Goal: Task Accomplishment & Management: Manage account settings

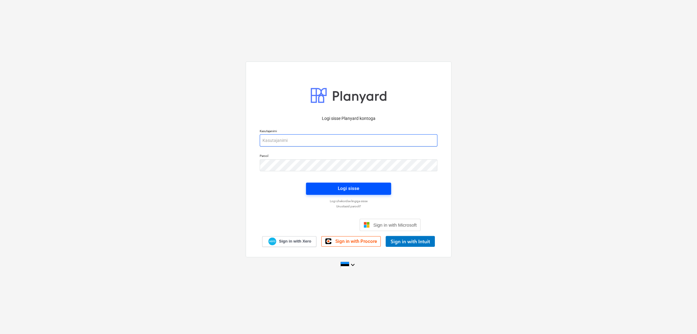
type input "[EMAIL_ADDRESS][DOMAIN_NAME]"
click at [343, 189] on div "Logi sisse" at bounding box center [348, 189] width 21 height 8
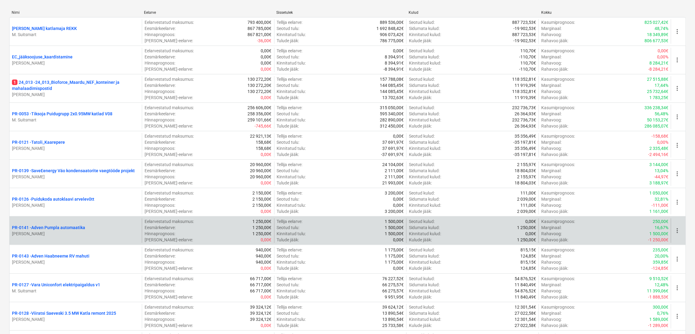
scroll to position [102, 0]
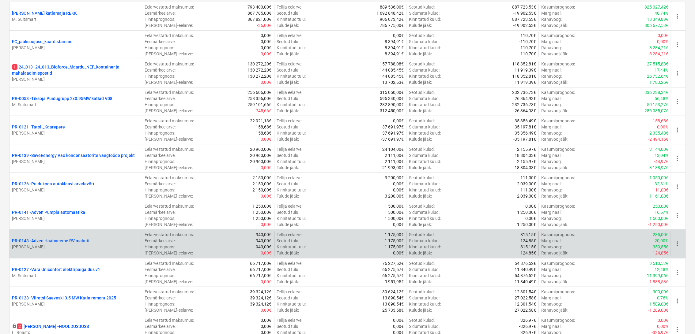
click at [109, 249] on p "[PERSON_NAME]" at bounding box center [75, 247] width 127 height 6
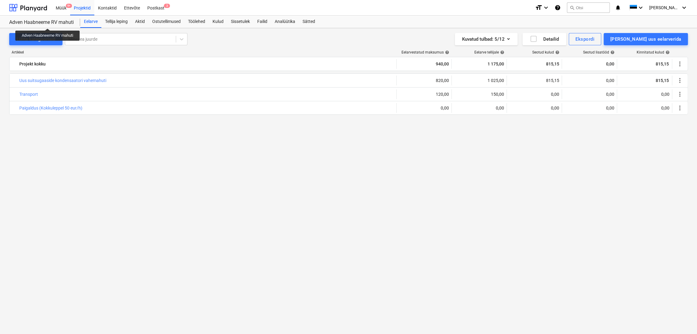
click at [48, 23] on div "Adven Haabneeme RV mahuti" at bounding box center [41, 22] width 64 height 6
click at [35, 35] on div "Lülita kategooriaid" at bounding box center [36, 39] width 39 height 8
click at [61, 23] on div "Adven Haabneeme RV mahuti" at bounding box center [41, 22] width 64 height 6
click at [30, 21] on div "Adven Haabneeme RV mahuti" at bounding box center [41, 22] width 64 height 6
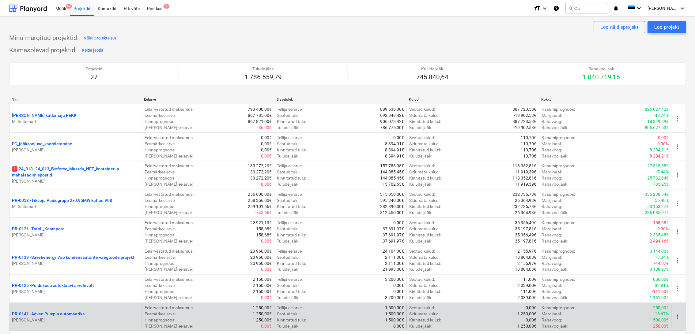
scroll to position [102, 0]
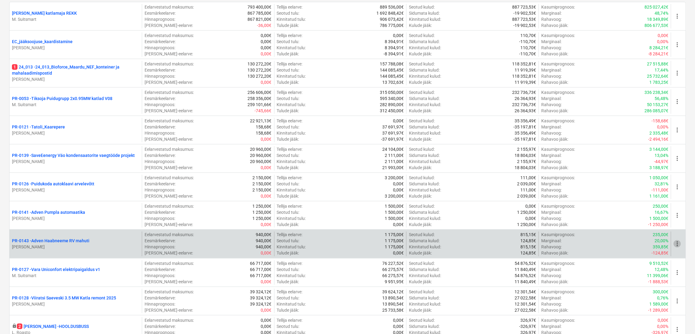
click at [674, 244] on span "more_vert" at bounding box center [676, 243] width 7 height 7
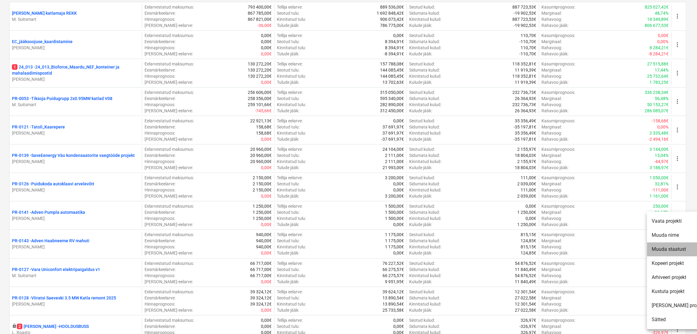
click at [674, 249] on li "Muuda staatust" at bounding box center [678, 249] width 62 height 14
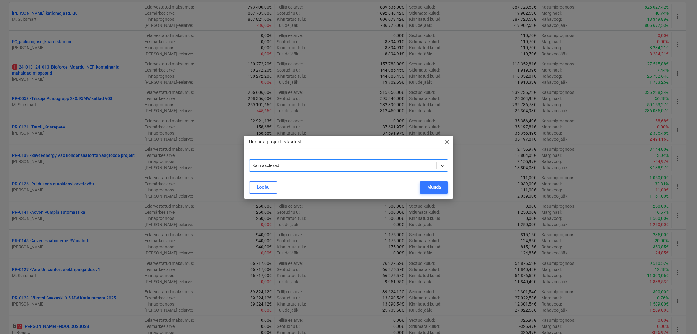
click at [444, 167] on icon at bounding box center [442, 166] width 6 height 6
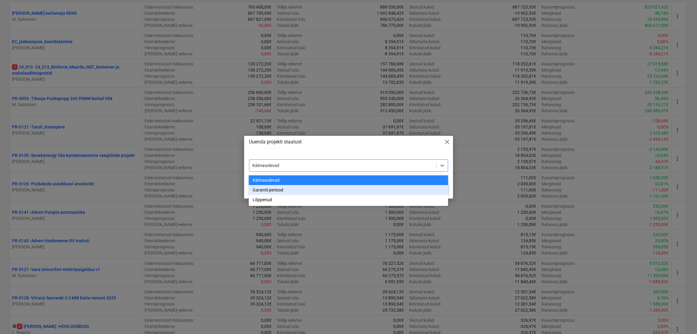
click at [358, 194] on div "Garantii periood" at bounding box center [348, 190] width 199 height 10
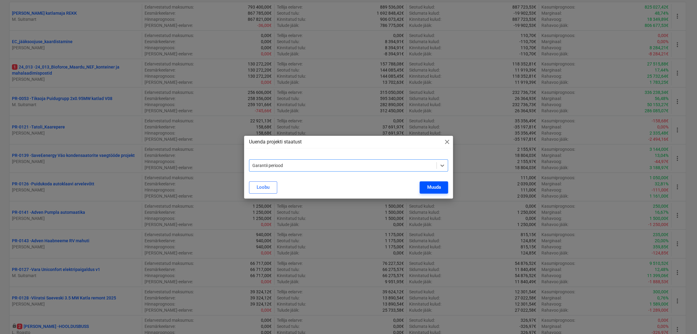
click at [434, 188] on div "Muuda" at bounding box center [434, 187] width 14 height 8
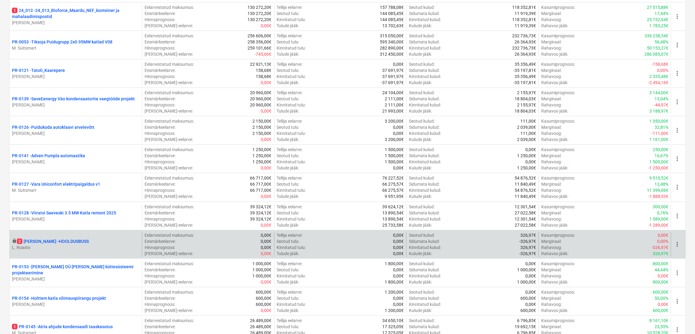
scroll to position [170, 0]
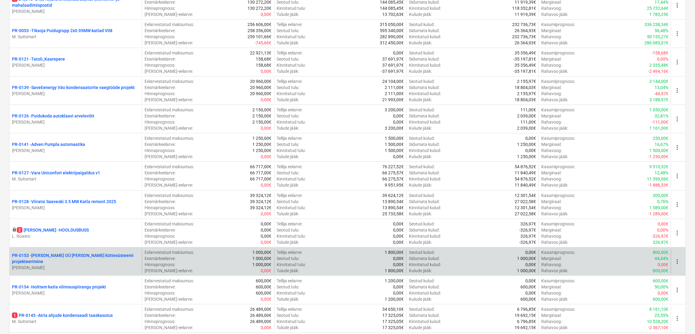
click at [674, 263] on span "more_vert" at bounding box center [676, 261] width 7 height 7
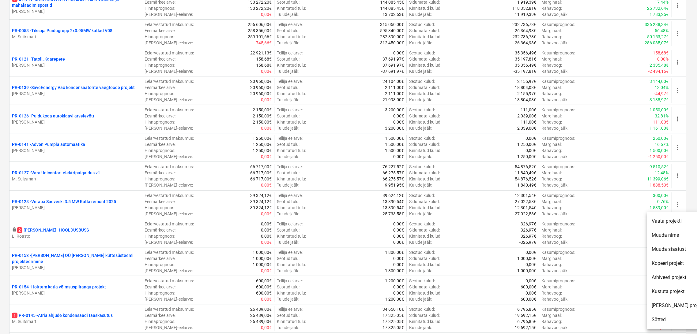
click at [673, 248] on li "Muuda staatust" at bounding box center [678, 249] width 62 height 14
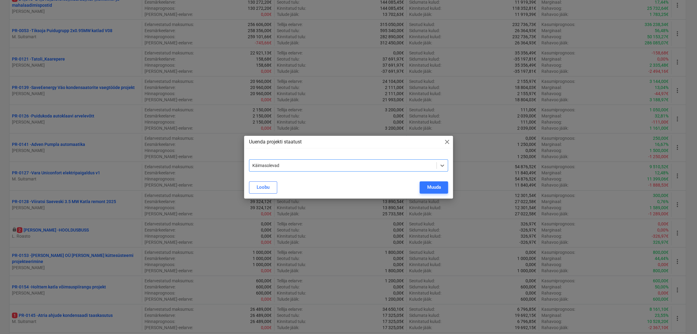
click at [353, 162] on div "Käimasolevad" at bounding box center [342, 165] width 187 height 9
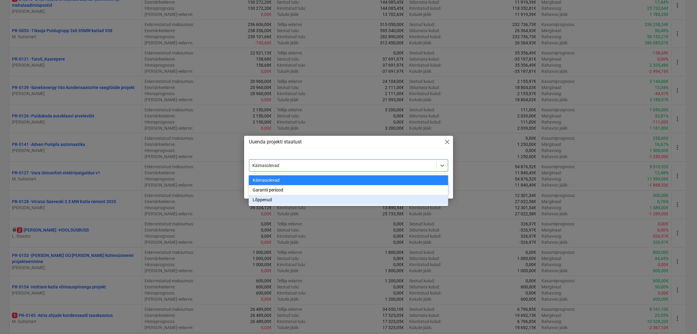
click at [270, 201] on div "Lõppenud" at bounding box center [348, 200] width 199 height 10
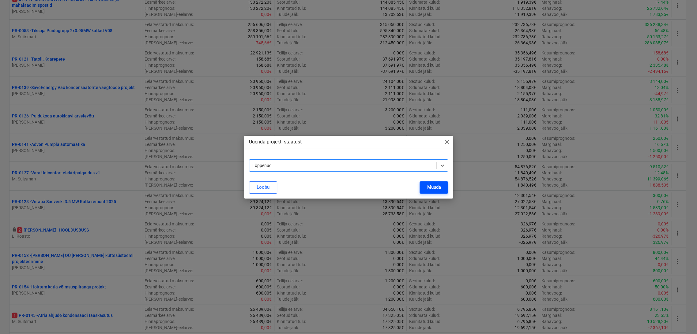
click at [438, 188] on div "Muuda" at bounding box center [434, 187] width 14 height 8
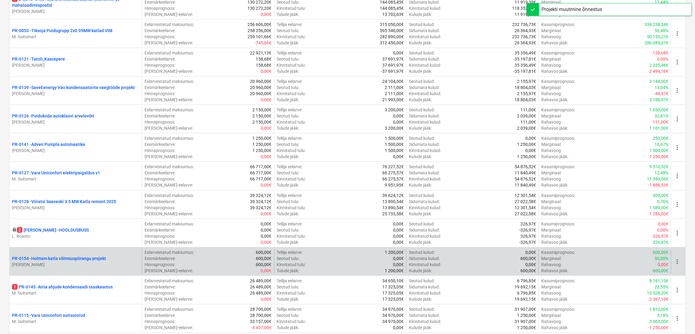
click at [677, 263] on span "more_vert" at bounding box center [676, 261] width 7 height 7
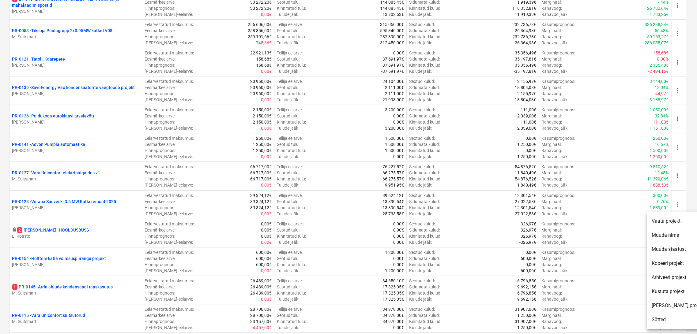
click at [667, 248] on li "Muuda staatust" at bounding box center [678, 249] width 62 height 14
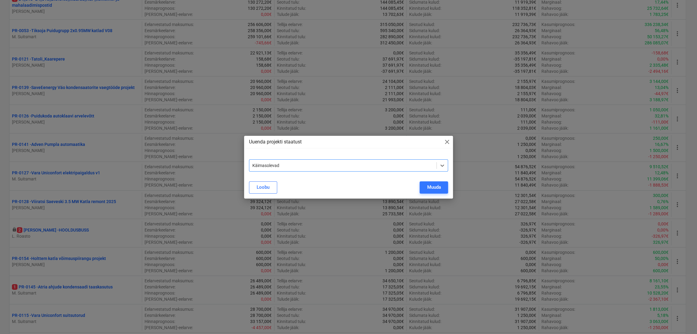
click at [372, 164] on div at bounding box center [342, 166] width 181 height 6
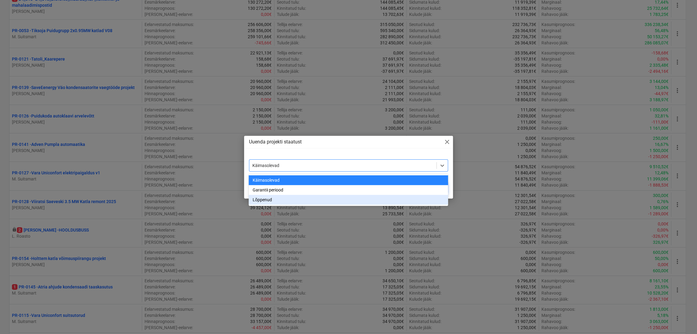
click at [333, 200] on div "Lõppenud" at bounding box center [348, 200] width 199 height 10
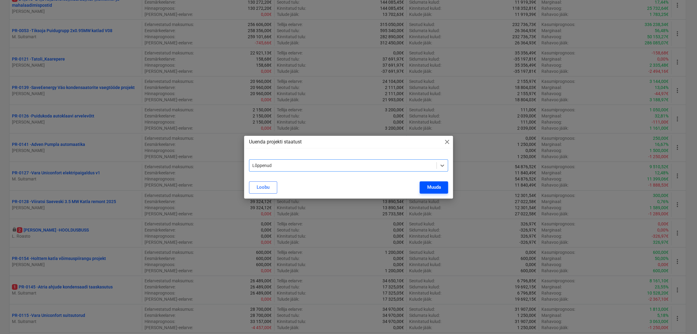
click at [438, 186] on div "Muuda" at bounding box center [434, 187] width 14 height 8
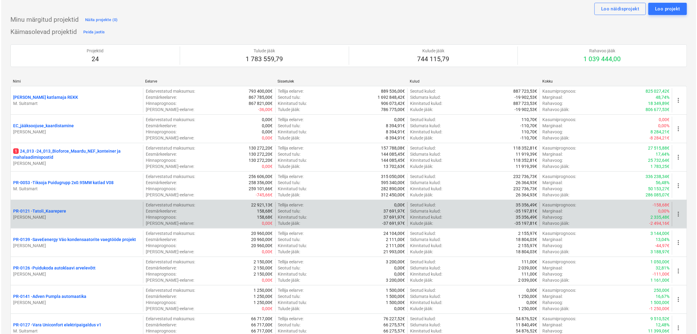
scroll to position [0, 0]
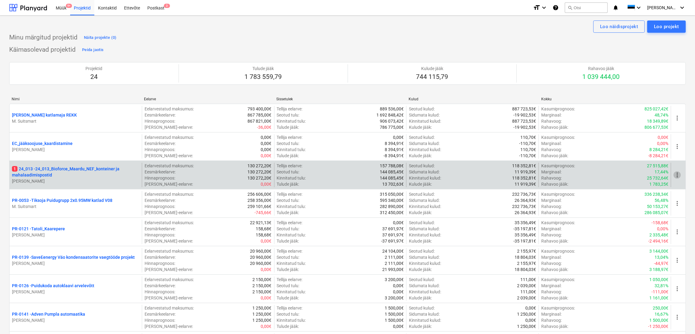
click at [677, 176] on span "more_vert" at bounding box center [676, 174] width 7 height 7
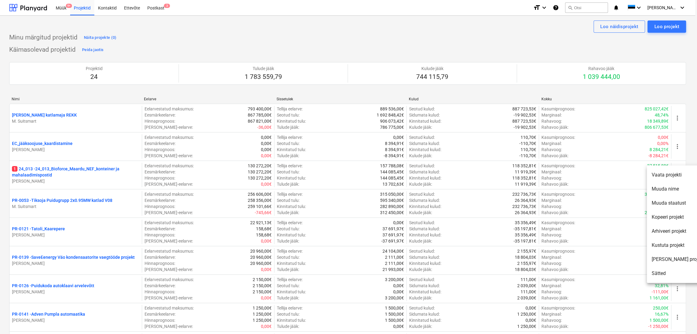
click at [669, 205] on li "Muuda staatust" at bounding box center [678, 203] width 62 height 14
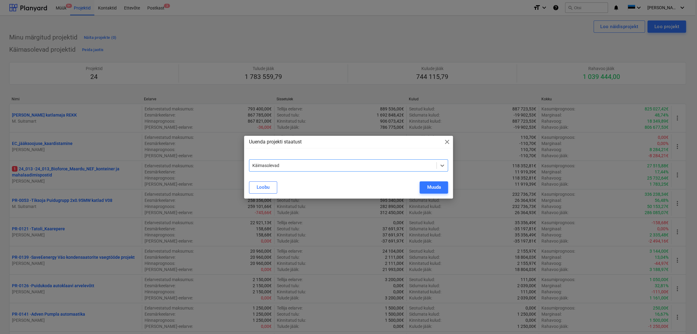
click at [373, 165] on div at bounding box center [342, 166] width 181 height 6
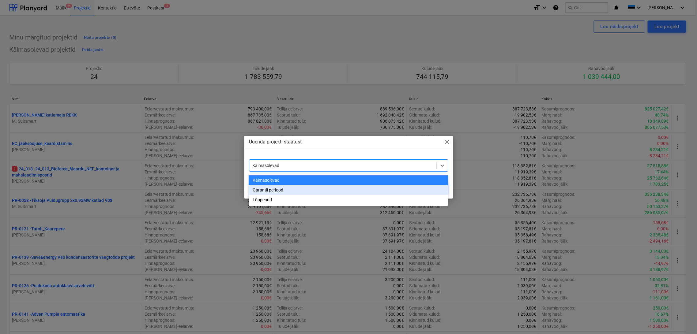
drag, startPoint x: 332, startPoint y: 190, endPoint x: 338, endPoint y: 190, distance: 6.4
click at [332, 190] on div "Garantii periood" at bounding box center [348, 190] width 199 height 10
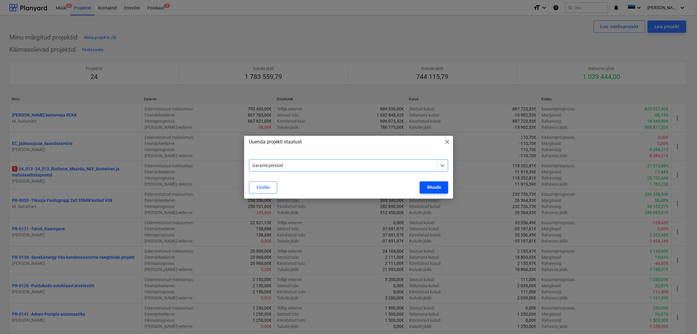
click at [436, 190] on div "Muuda" at bounding box center [434, 187] width 14 height 8
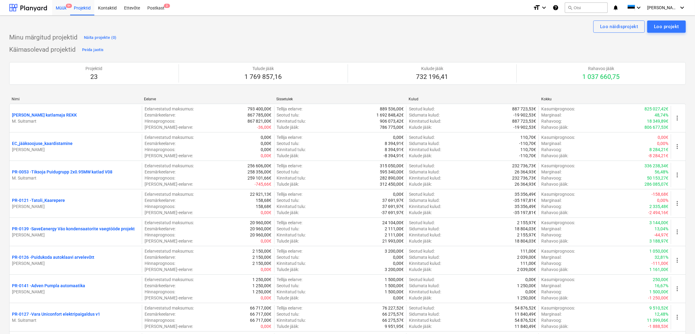
click at [60, 9] on div "Müük 9+" at bounding box center [61, 8] width 18 height 16
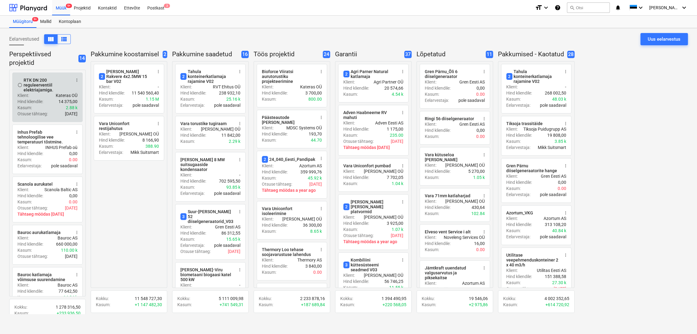
click at [76, 80] on span "more_vert" at bounding box center [76, 80] width 5 height 5
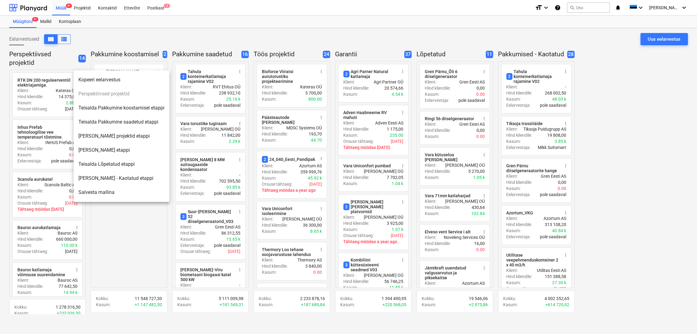
click at [118, 121] on li "Teisalda Pakkumine saadetud etappi" at bounding box center [121, 122] width 96 height 14
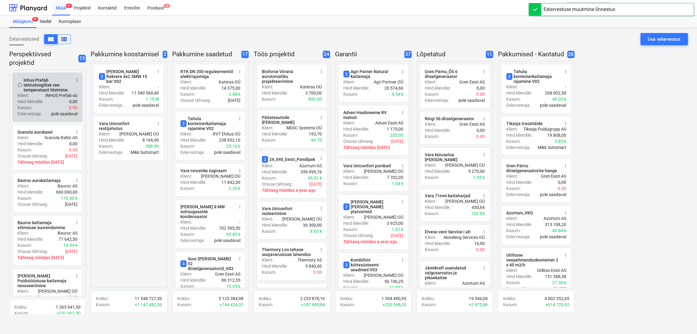
click at [77, 82] on span "more_vert" at bounding box center [76, 80] width 5 height 5
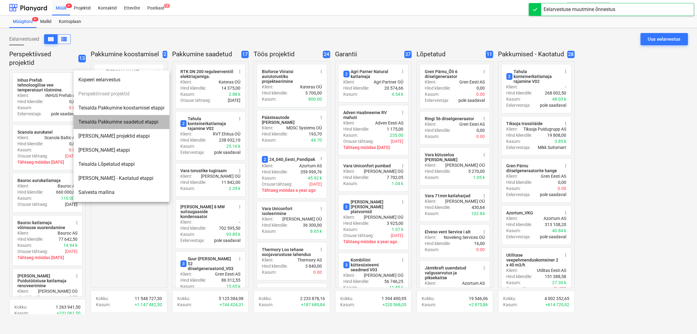
click at [125, 124] on li "Teisalda Pakkumine saadetud etappi" at bounding box center [121, 122] width 96 height 14
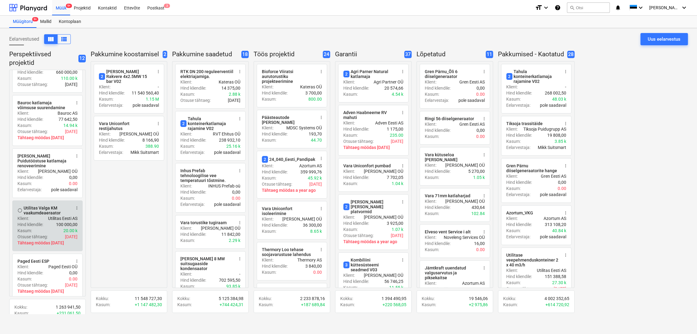
scroll to position [102, 0]
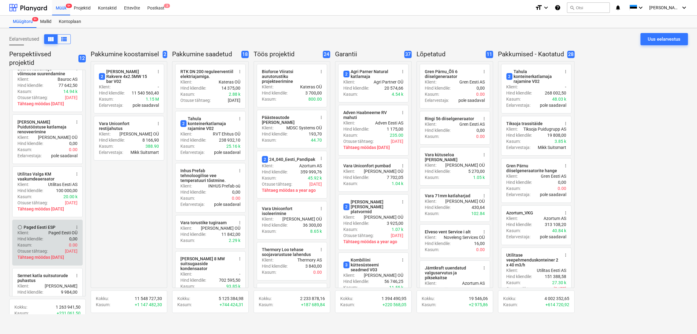
click at [76, 225] on span "more_vert" at bounding box center [76, 227] width 5 height 5
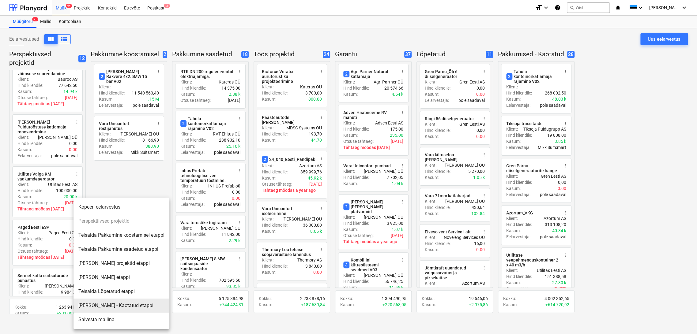
click at [126, 305] on li "[PERSON_NAME] - Kaotatud etappi" at bounding box center [121, 306] width 96 height 14
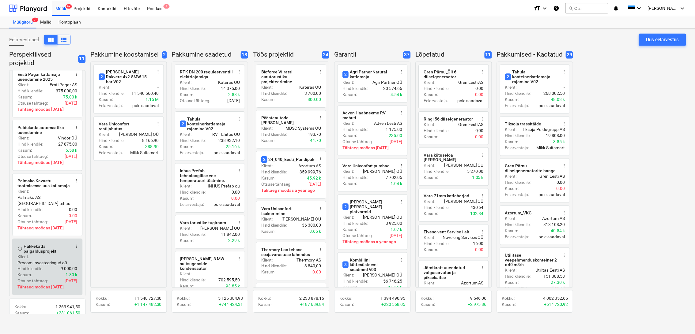
scroll to position [352, 0]
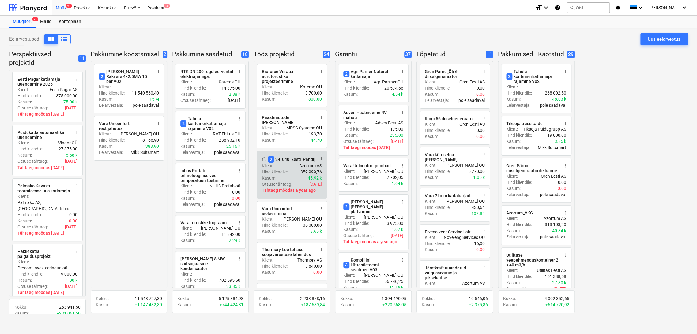
click at [291, 169] on div "Hind kliendile : 359 999,76" at bounding box center [292, 172] width 60 height 6
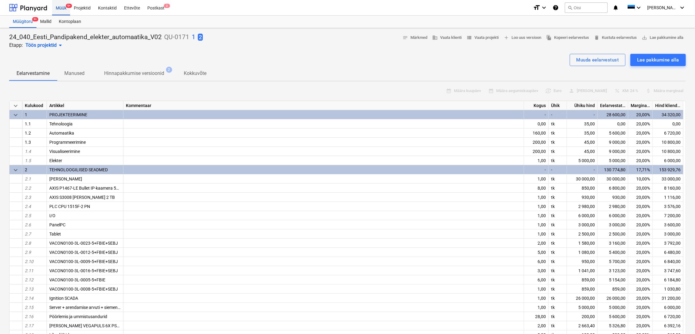
click at [60, 6] on div "Müük 9+" at bounding box center [61, 8] width 18 height 16
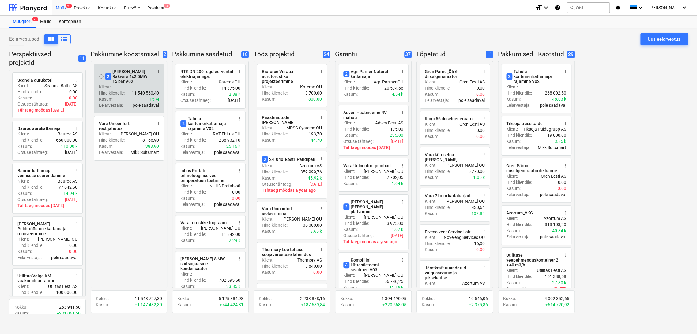
click at [116, 78] on div "2 [PERSON_NAME] Rakvere 4x2.5MW 15 bar V02" at bounding box center [128, 76] width 47 height 15
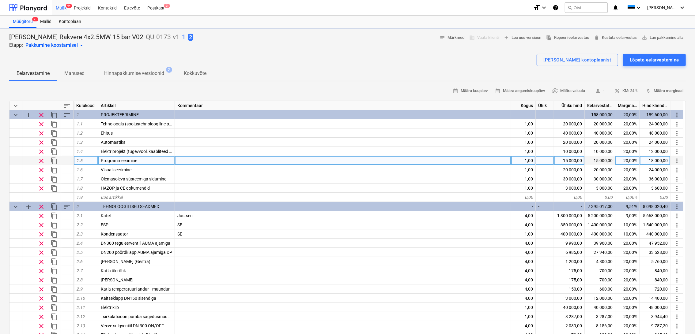
type textarea "x"
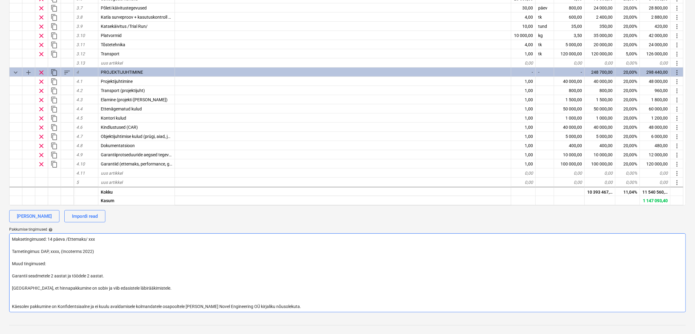
scroll to position [170, 0]
